Goal: Information Seeking & Learning: Learn about a topic

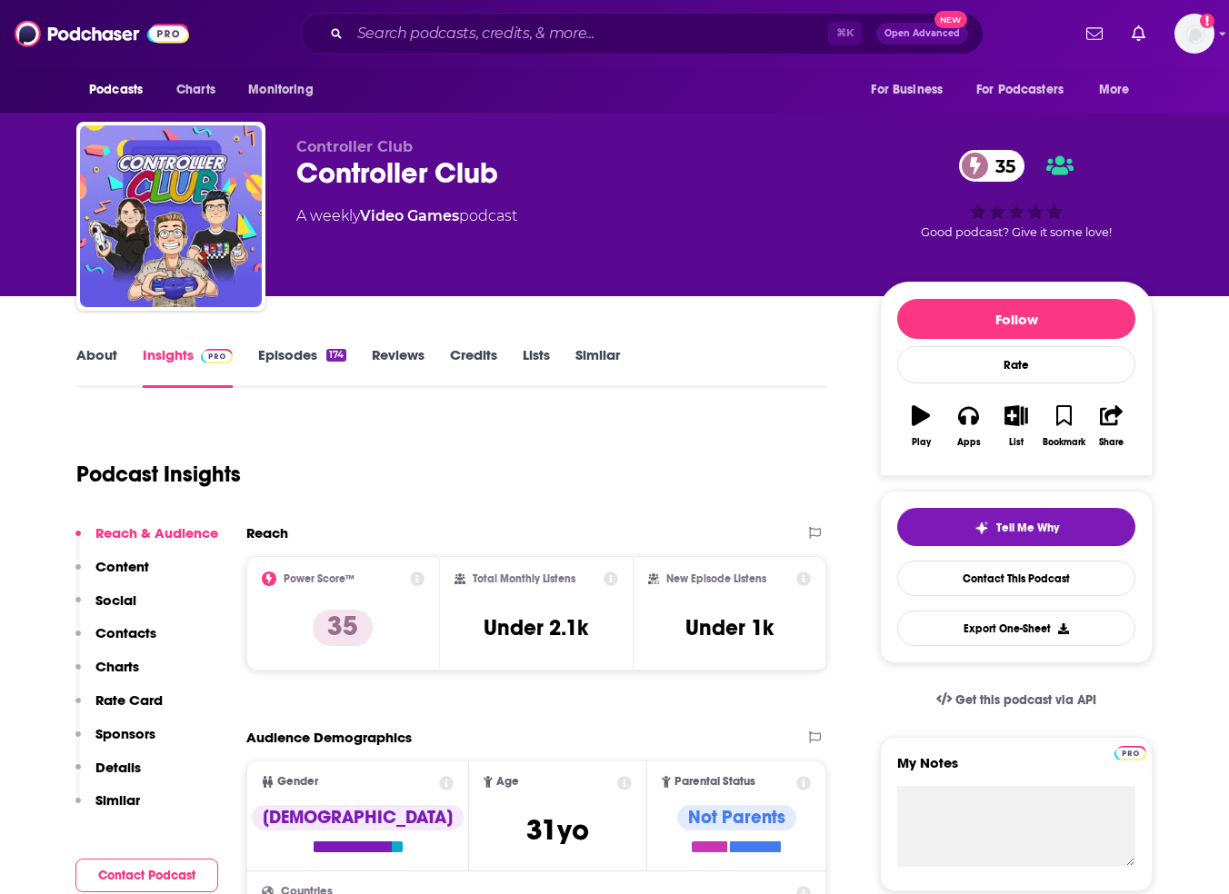
click at [103, 359] on link "About" at bounding box center [96, 367] width 41 height 42
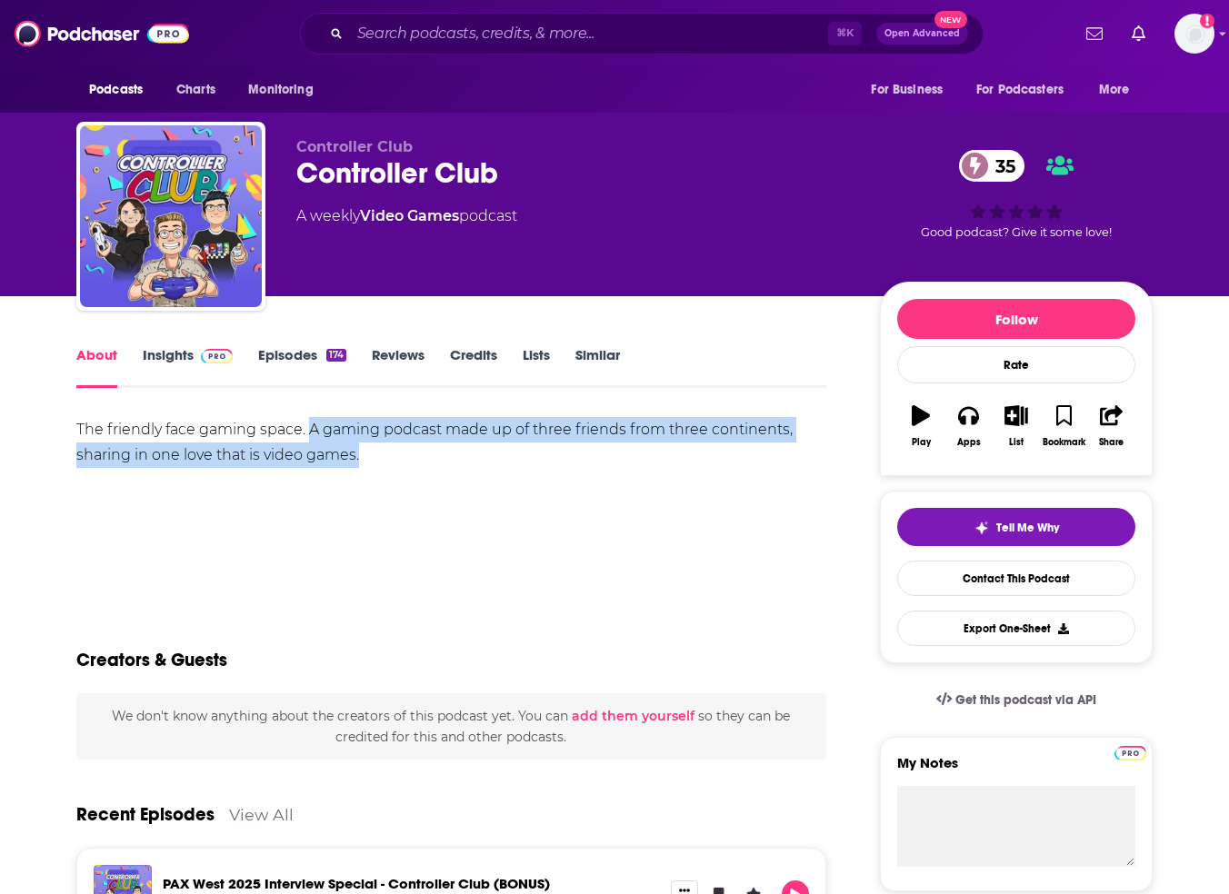
drag, startPoint x: 309, startPoint y: 427, endPoint x: 410, endPoint y: 463, distance: 107.2
click at [410, 463] on div "The friendly face gaming space. A gaming podcast made up of three friends from …" at bounding box center [451, 442] width 750 height 51
copy div "A gaming podcast made up of three friends from three continents, sharing in one…"
